Goal: Transaction & Acquisition: Book appointment/travel/reservation

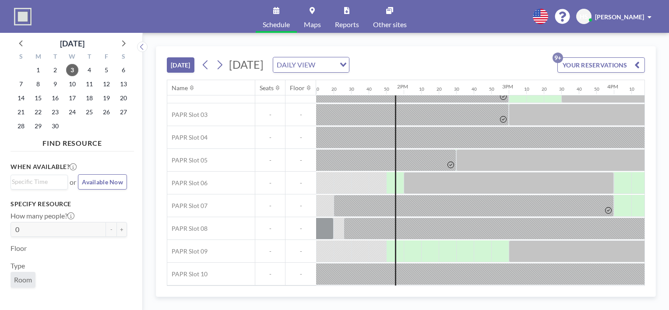
scroll to position [64, 1385]
click at [224, 66] on icon at bounding box center [220, 64] width 8 height 13
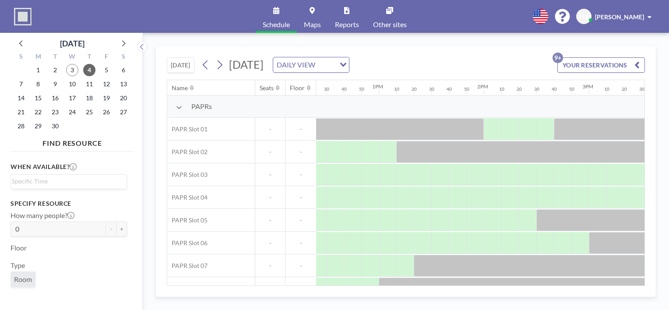
scroll to position [0, 1302]
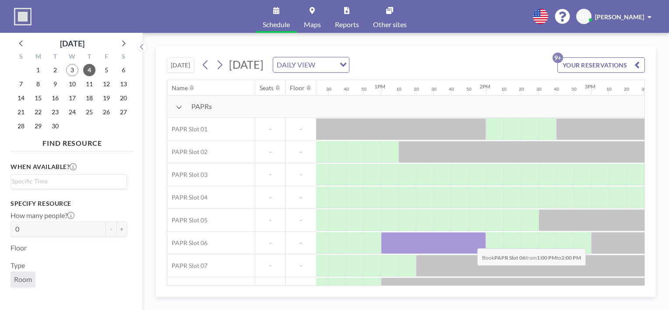
drag, startPoint x: 393, startPoint y: 240, endPoint x: 471, endPoint y: 241, distance: 77.1
click at [471, 241] on div at bounding box center [433, 243] width 105 height 22
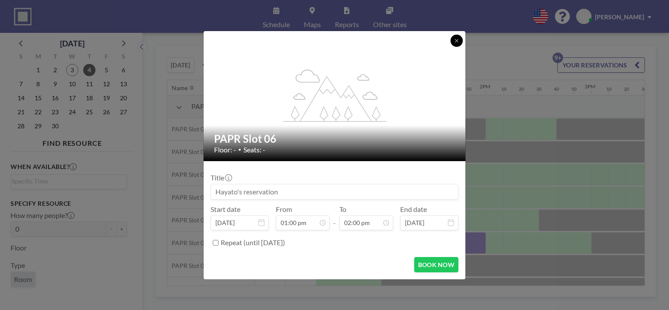
click at [458, 43] on icon at bounding box center [456, 40] width 5 height 5
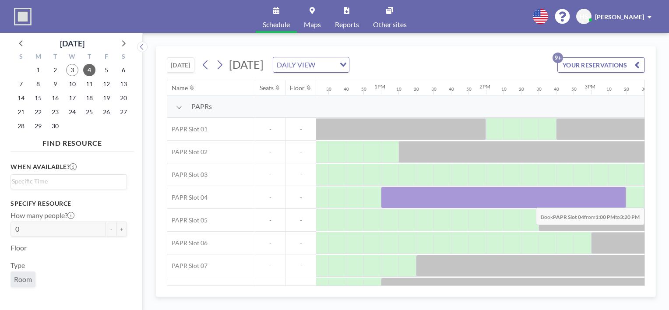
drag, startPoint x: 397, startPoint y: 198, endPoint x: 612, endPoint y: 201, distance: 214.7
click at [612, 201] on div at bounding box center [503, 198] width 245 height 22
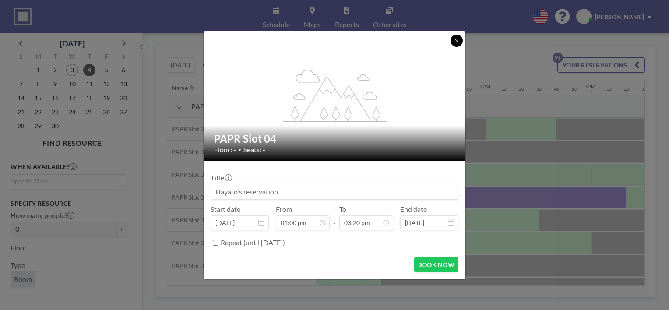
click at [456, 39] on icon at bounding box center [456, 40] width 3 height 3
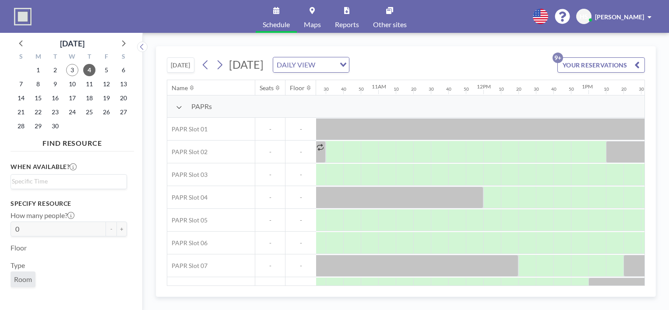
scroll to position [0, 1090]
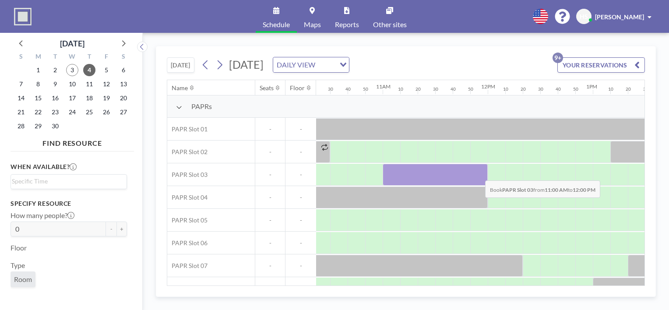
drag, startPoint x: 390, startPoint y: 178, endPoint x: 478, endPoint y: 174, distance: 88.6
click at [478, 174] on div at bounding box center [435, 175] width 105 height 22
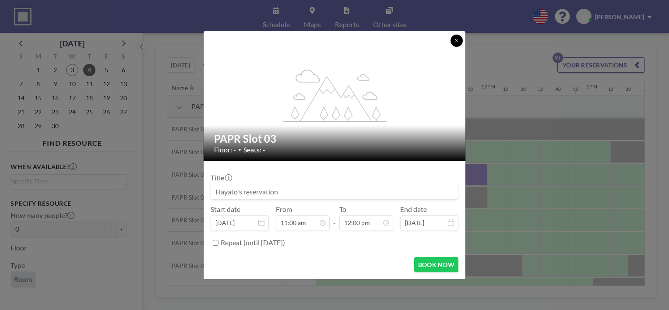
click at [454, 42] on icon at bounding box center [456, 40] width 5 height 5
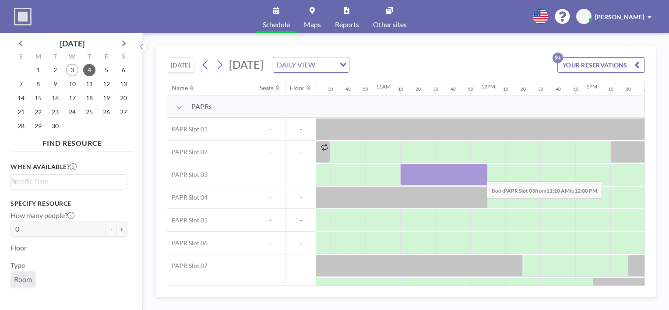
drag, startPoint x: 400, startPoint y: 174, endPoint x: 480, endPoint y: 174, distance: 79.7
click at [480, 174] on div at bounding box center [444, 175] width 88 height 22
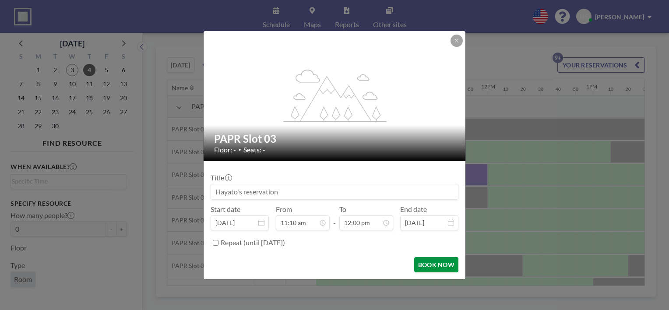
click at [439, 266] on button "BOOK NOW" at bounding box center [436, 264] width 44 height 15
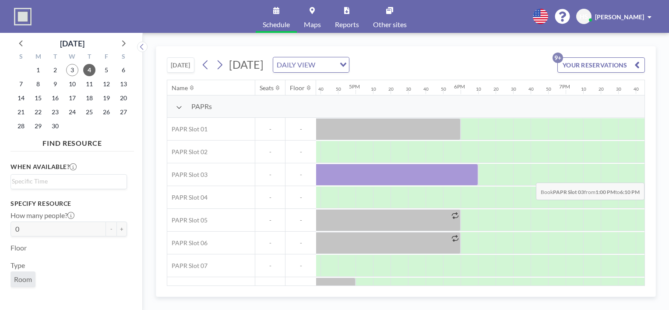
scroll to position [0, 1825]
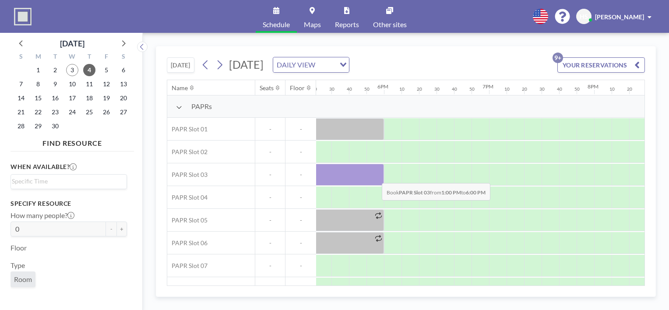
drag, startPoint x: 458, startPoint y: 181, endPoint x: 375, endPoint y: 176, distance: 82.9
click at [375, 176] on div at bounding box center [121, 175] width 526 height 22
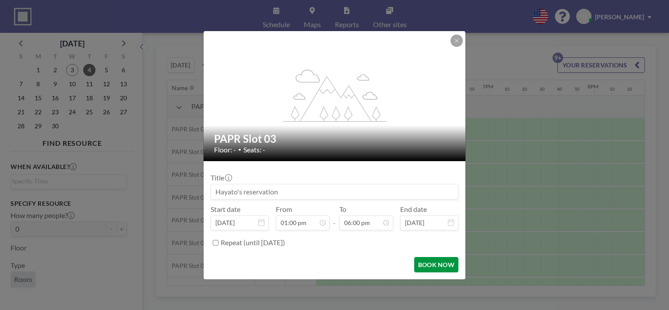
click at [431, 259] on button "BOOK NOW" at bounding box center [436, 264] width 44 height 15
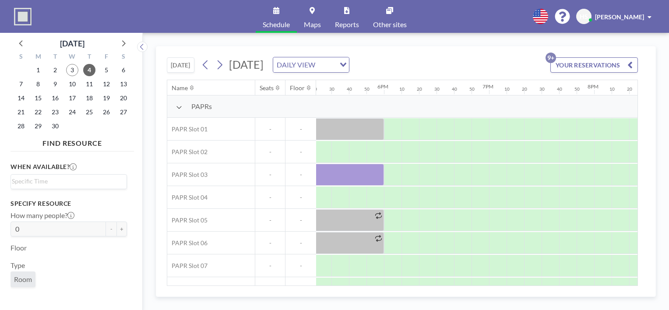
scroll to position [0, 1825]
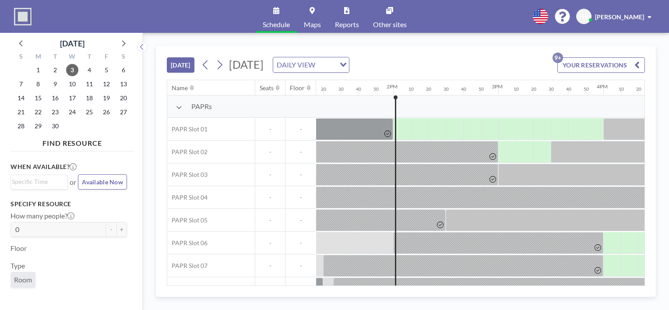
scroll to position [0, 1455]
